Goal: Transaction & Acquisition: Purchase product/service

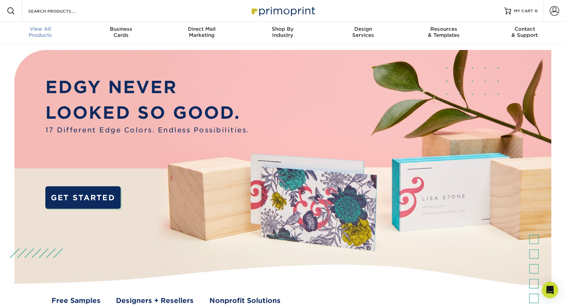
click at [45, 34] on div "View All Products" at bounding box center [40, 32] width 81 height 12
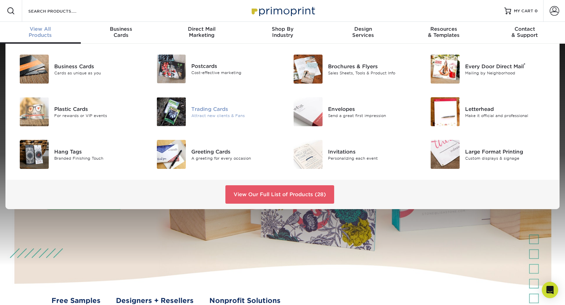
click at [216, 117] on div "Attract new clients & Fans" at bounding box center [234, 115] width 86 height 6
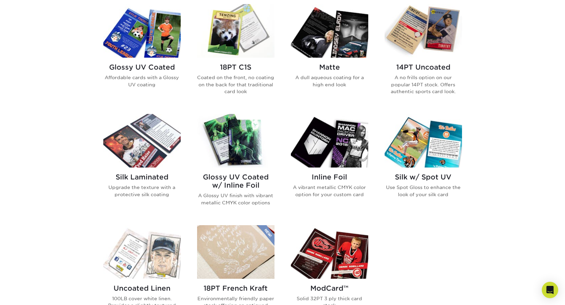
scroll to position [341, 0]
click at [159, 43] on img at bounding box center [141, 31] width 77 height 54
